Goal: Find specific page/section: Find specific page/section

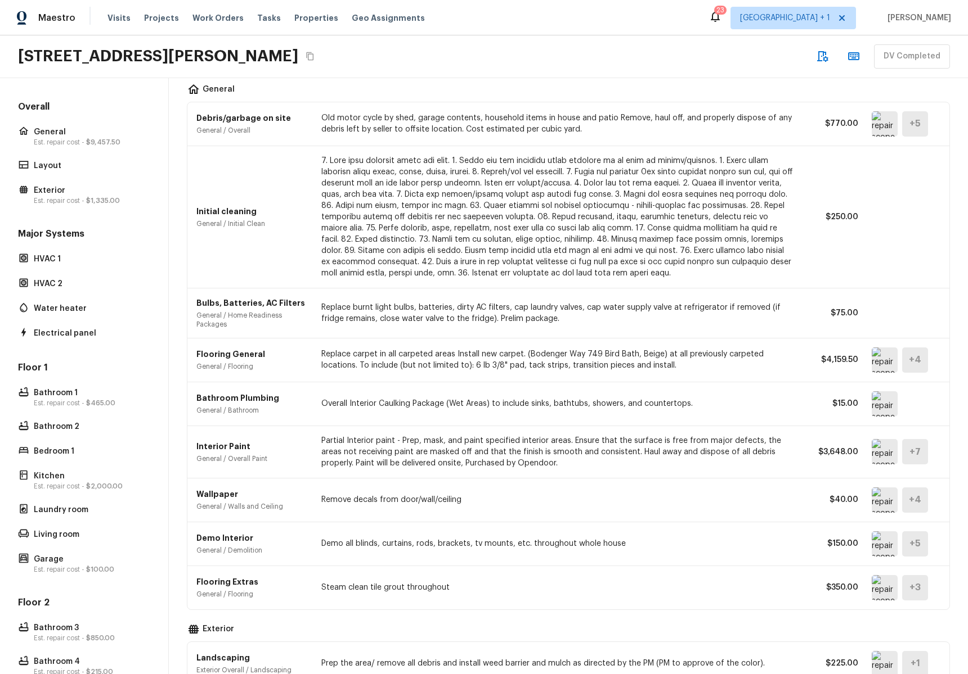
scroll to position [46, 0]
click at [307, 53] on icon "Copy Address" at bounding box center [309, 56] width 9 height 9
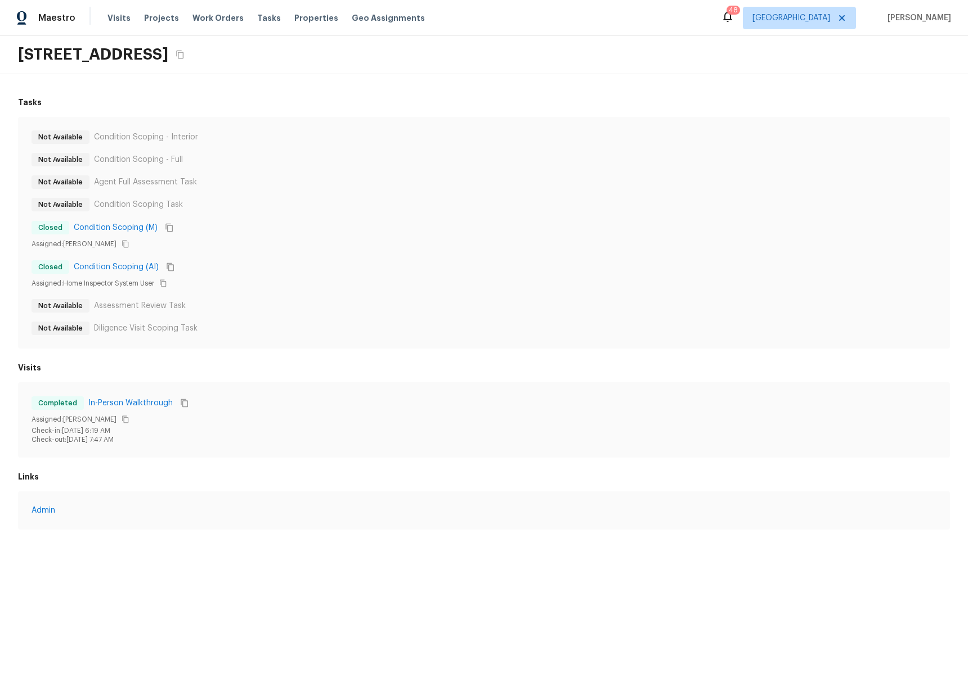
click at [183, 52] on icon "Copy Address" at bounding box center [179, 55] width 7 height 8
